Goal: Navigation & Orientation: Find specific page/section

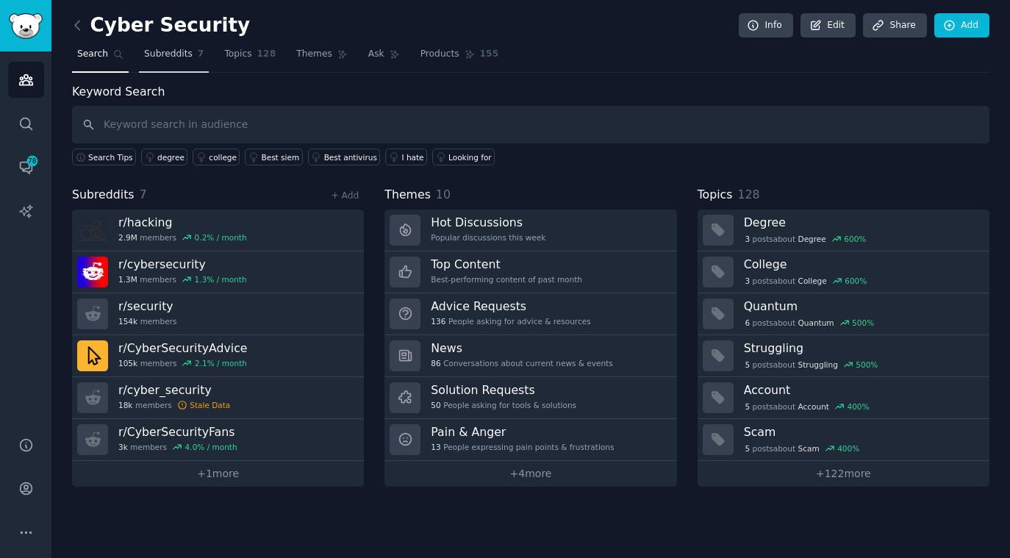
click at [179, 55] on span "Subreddits" at bounding box center [168, 54] width 49 height 13
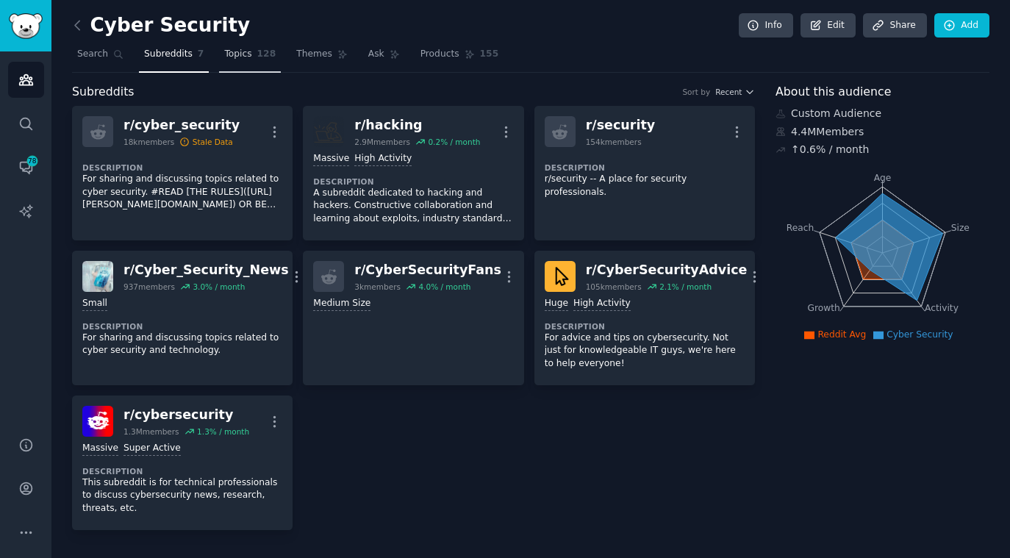
click at [262, 51] on span "128" at bounding box center [266, 54] width 19 height 13
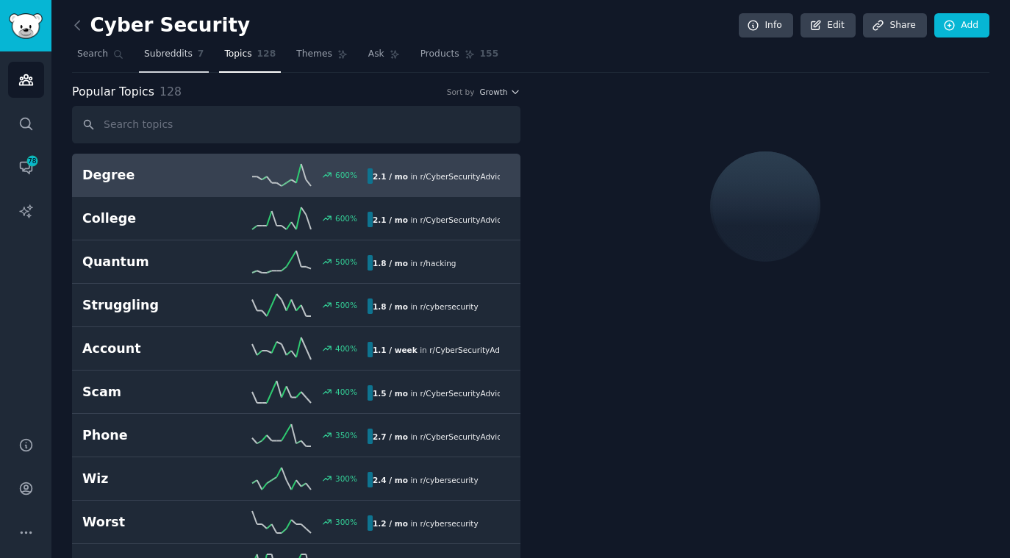
click at [186, 62] on link "Subreddits 7" at bounding box center [174, 58] width 70 height 30
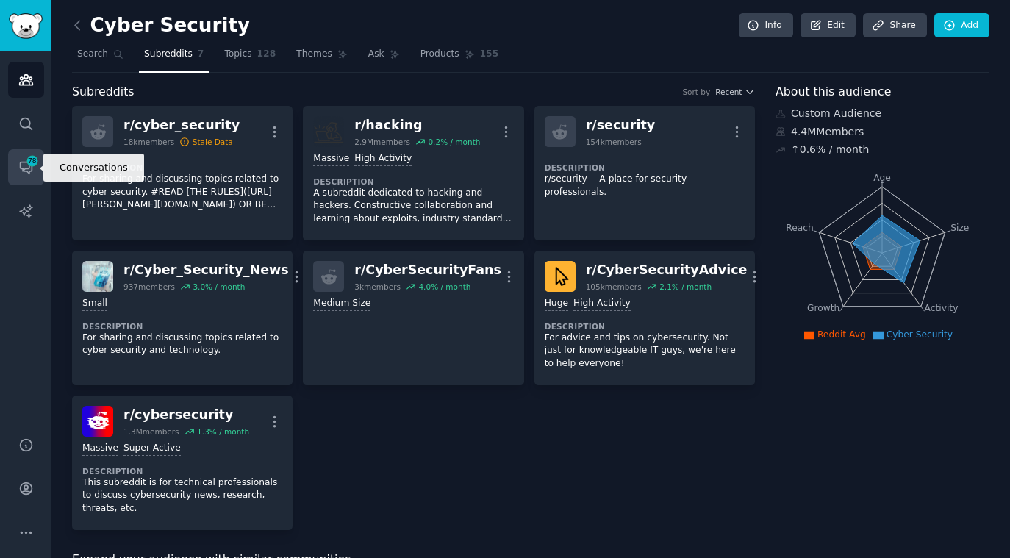
click at [35, 178] on link "Conversations 78" at bounding box center [26, 167] width 36 height 36
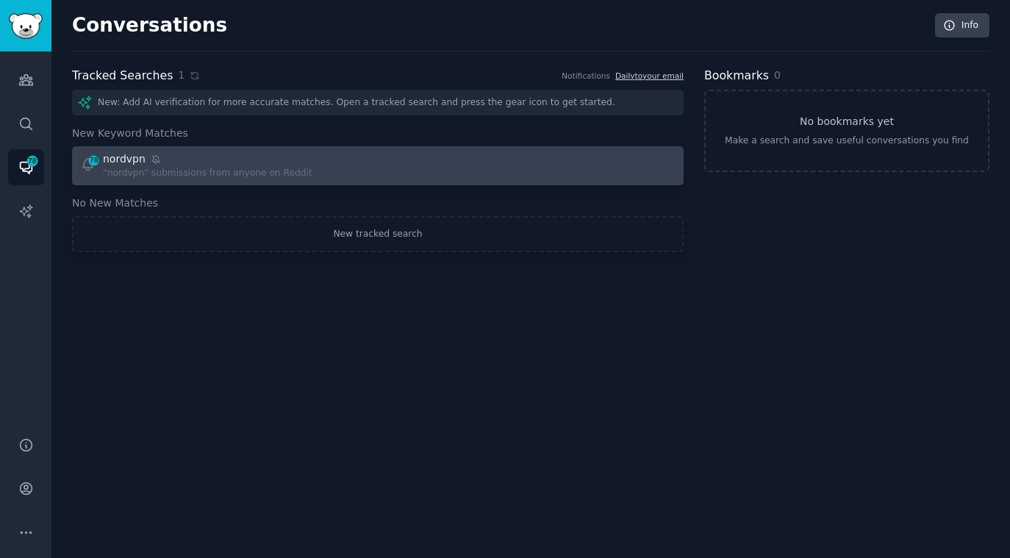
click at [229, 163] on div "nordvpn" at bounding box center [208, 158] width 210 height 15
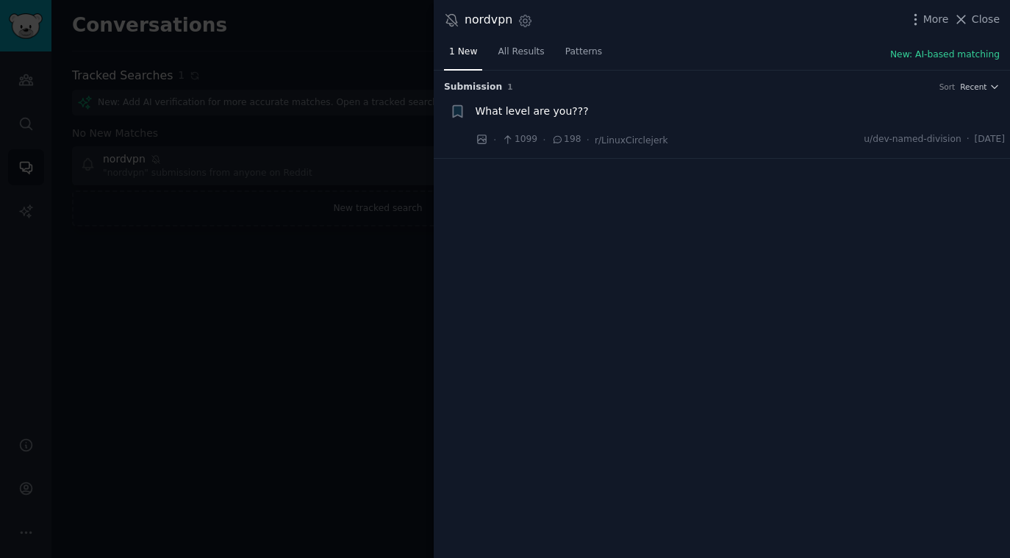
click at [201, 276] on div at bounding box center [505, 279] width 1010 height 558
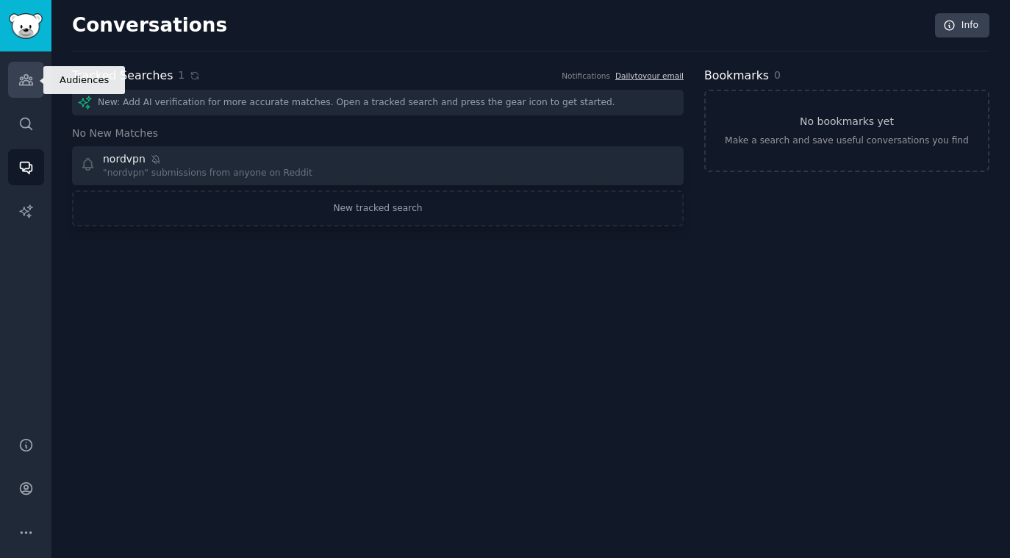
click at [33, 82] on link "Audiences" at bounding box center [26, 80] width 36 height 36
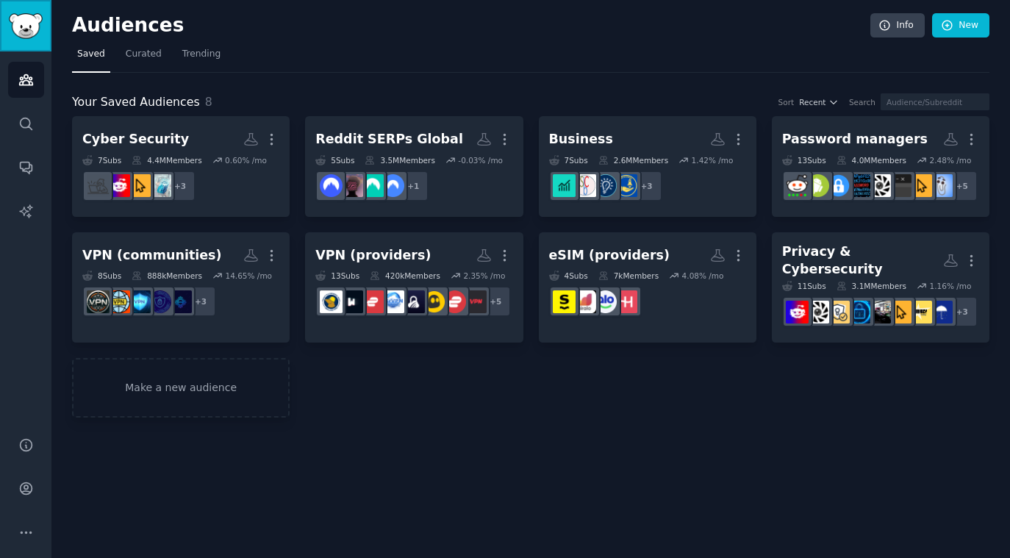
click at [18, 16] on img "Sidebar" at bounding box center [26, 26] width 34 height 26
click at [141, 54] on span "Curated" at bounding box center [144, 54] width 36 height 13
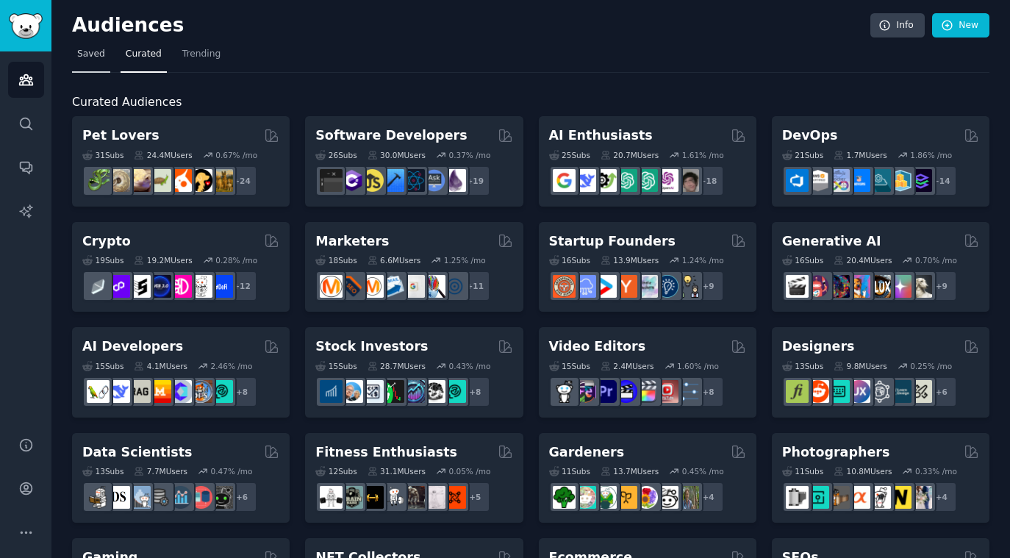
click at [93, 54] on span "Saved" at bounding box center [91, 54] width 28 height 13
